Goal: Information Seeking & Learning: Learn about a topic

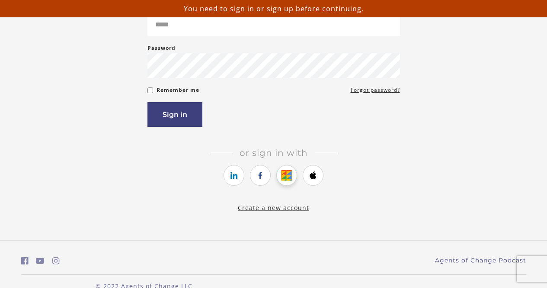
scroll to position [111, 0]
click at [283, 175] on icon "https://courses.thinkific.com/users/auth/google?ss%5Breferral%5D=&ss%5Buser_ret…" at bounding box center [287, 175] width 11 height 10
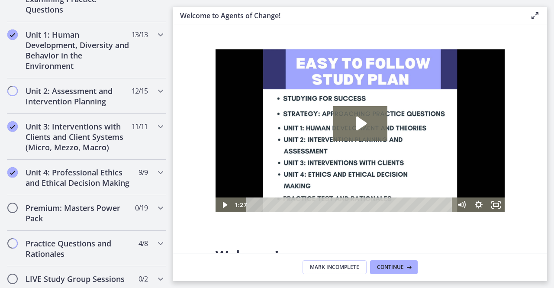
scroll to position [569, 0]
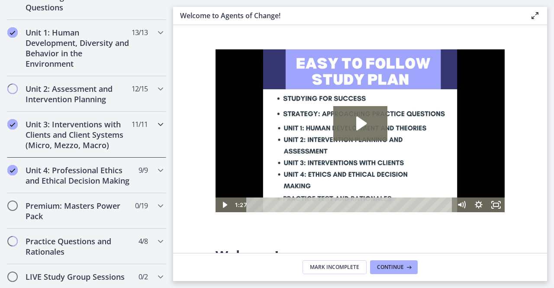
click at [97, 140] on h2 "Unit 3: Interventions with Clients and Client Systems (Micro, Mezzo, Macro)" at bounding box center [79, 134] width 106 height 31
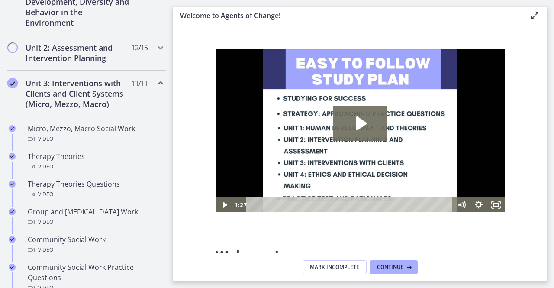
scroll to position [226, 0]
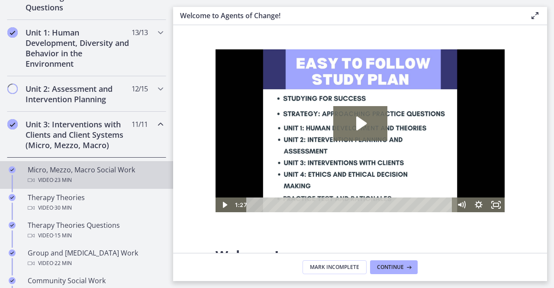
click at [91, 173] on div "Micro, Mezzo, Macro Social Work Video · 23 min" at bounding box center [95, 174] width 135 height 21
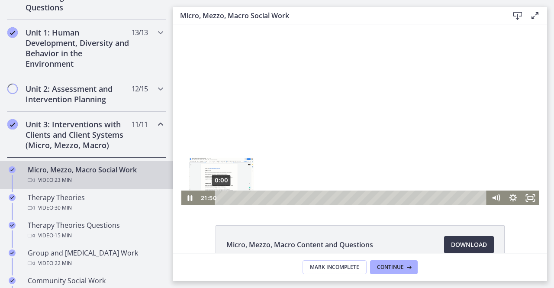
click at [222, 200] on div "0:00" at bounding box center [352, 197] width 261 height 15
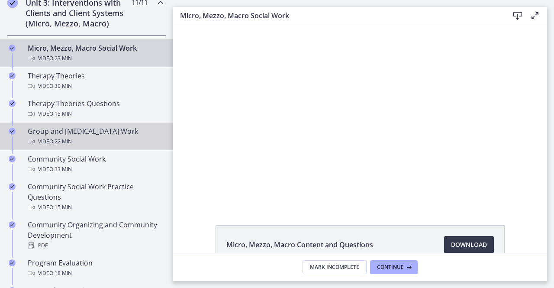
scroll to position [348, 0]
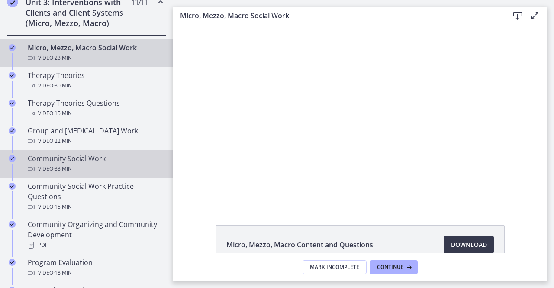
click at [82, 166] on div "Video · 33 min" at bounding box center [95, 169] width 135 height 10
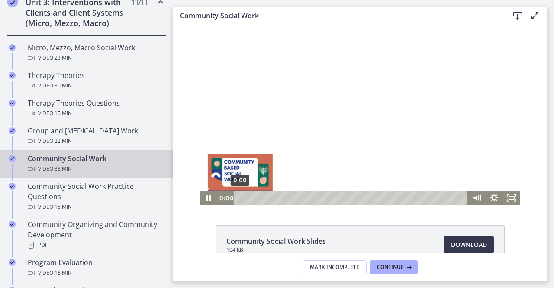
click at [240, 197] on div "0:00" at bounding box center [352, 197] width 224 height 15
